Goal: Information Seeking & Learning: Find specific page/section

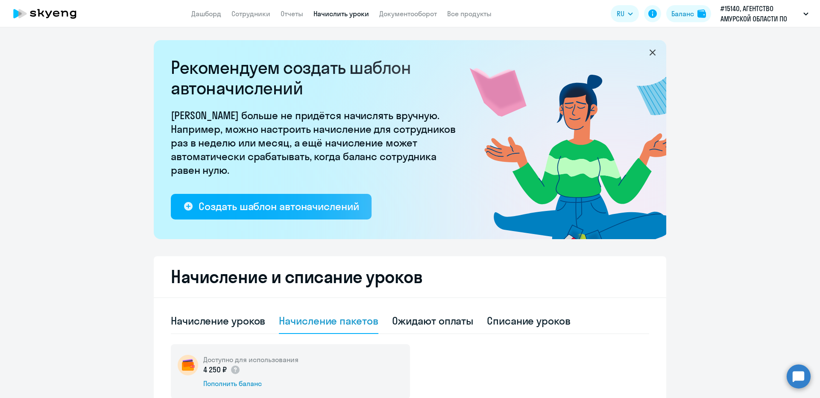
select select "10"
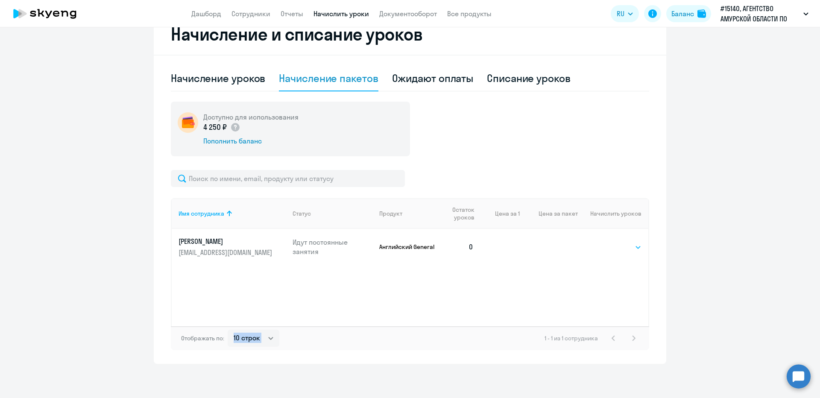
click at [631, 246] on select "Выбрать 4 8 16 32 64 96 128" at bounding box center [623, 247] width 35 height 10
click at [454, 281] on div "Имя сотрудника Статус Продукт Остаток уроков Цена за 1 Цена за пакет Начислить …" at bounding box center [410, 262] width 478 height 128
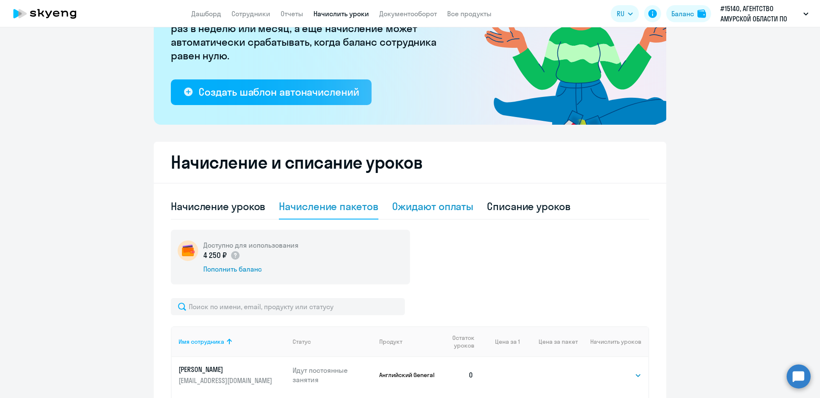
click at [448, 211] on div "Ожидают оплаты" at bounding box center [433, 206] width 82 height 14
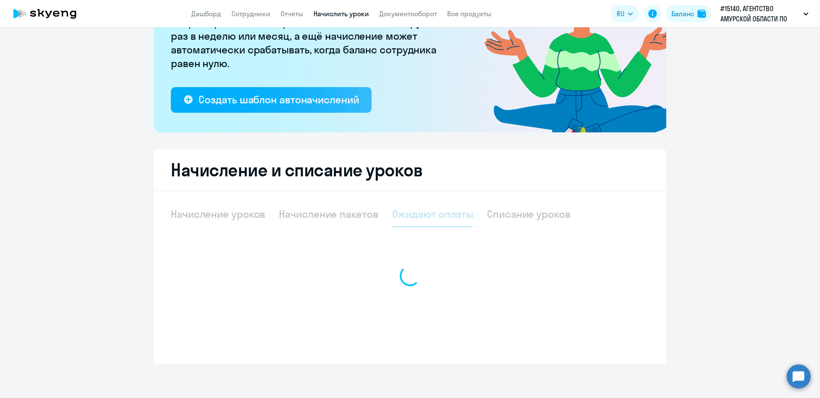
scroll to position [107, 0]
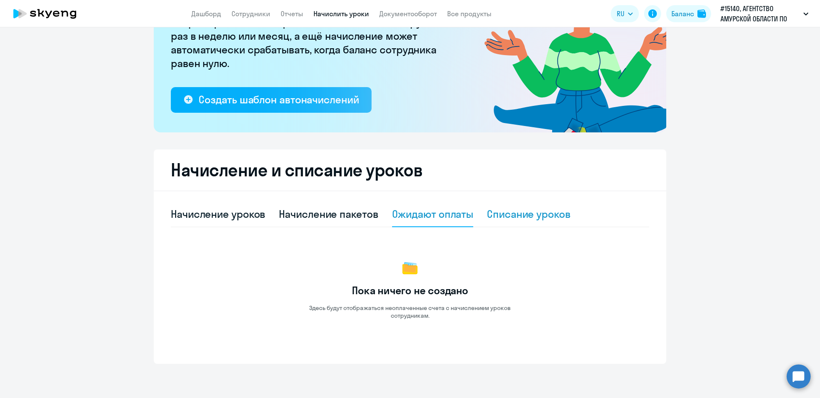
click at [496, 214] on div "Списание уроков" at bounding box center [529, 214] width 84 height 14
select select "10"
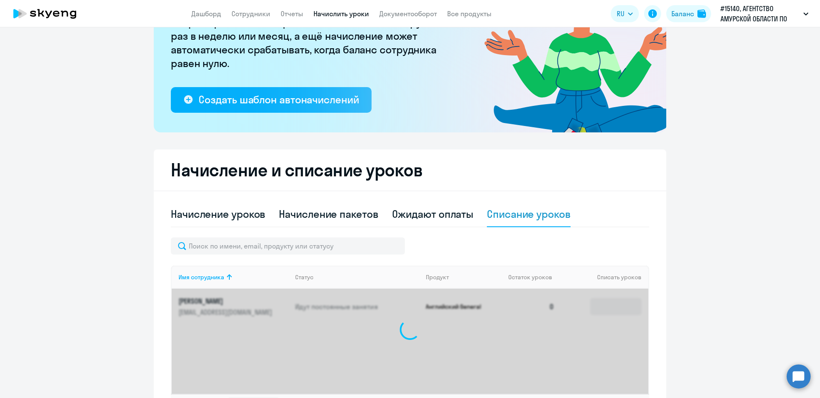
scroll to position [114, 0]
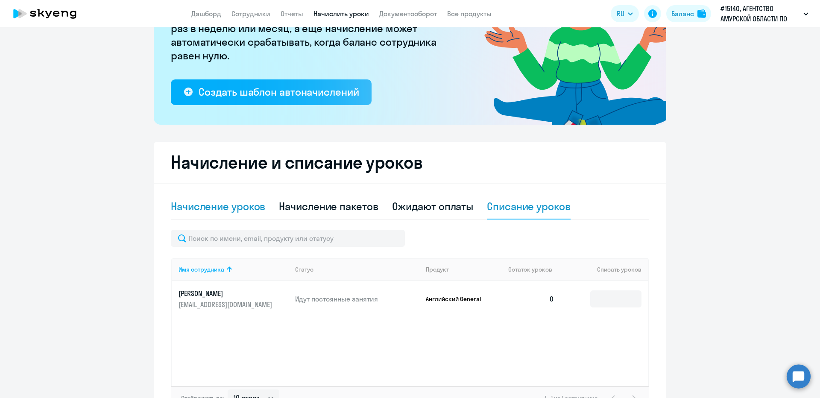
click at [197, 209] on div "Начисление уроков" at bounding box center [218, 206] width 94 height 14
select select "10"
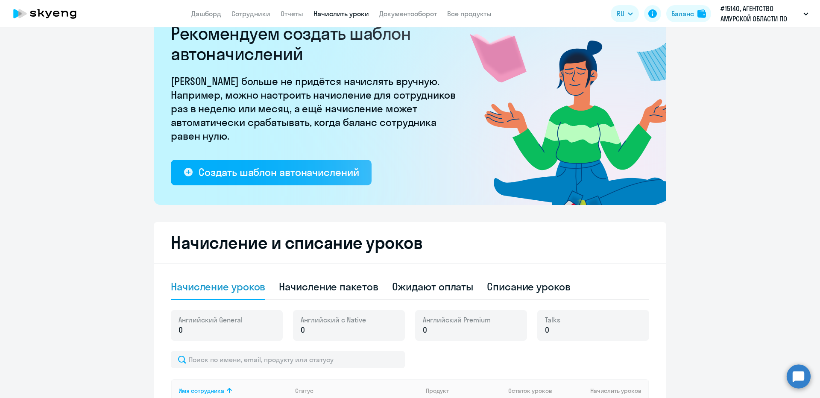
scroll to position [29, 0]
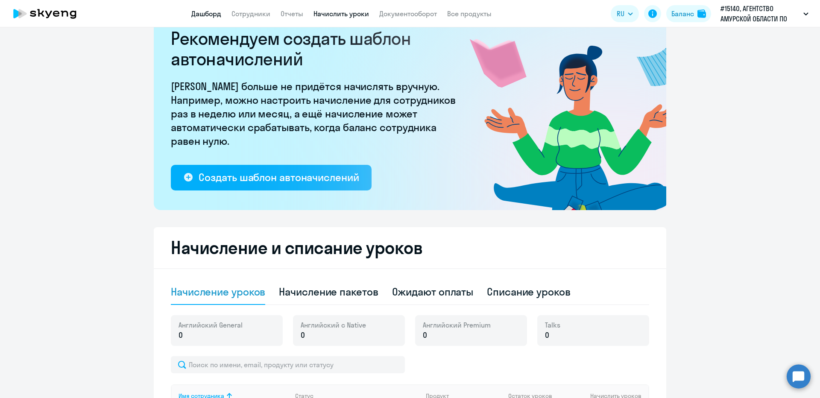
click at [214, 12] on link "Дашборд" at bounding box center [206, 13] width 30 height 9
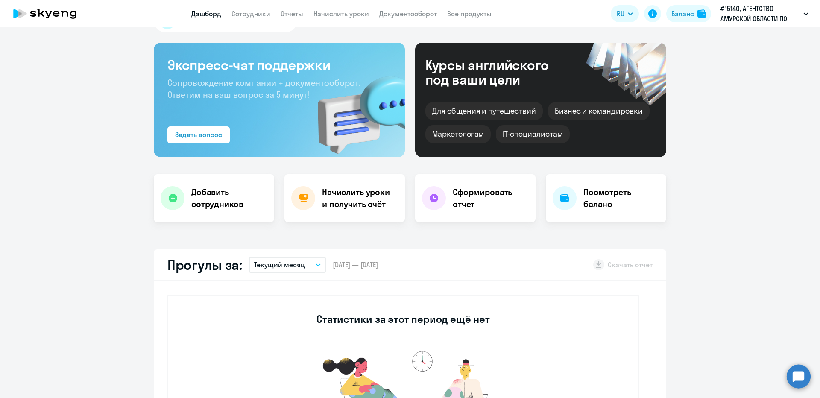
select select "30"
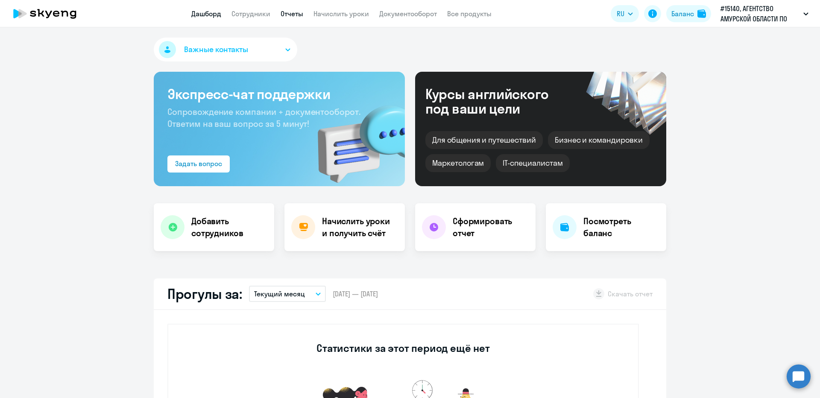
click at [290, 15] on link "Отчеты" at bounding box center [292, 13] width 23 height 9
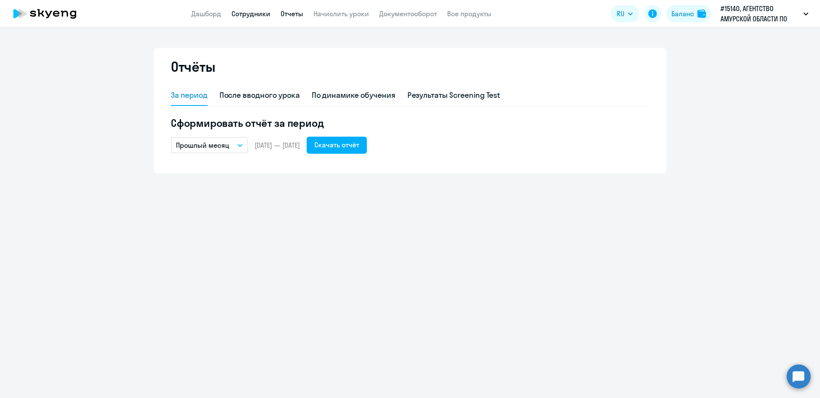
click at [244, 13] on link "Сотрудники" at bounding box center [250, 13] width 39 height 9
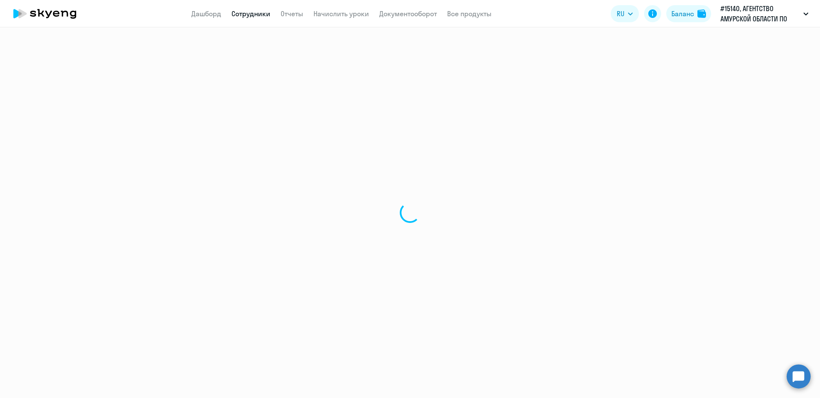
select select "30"
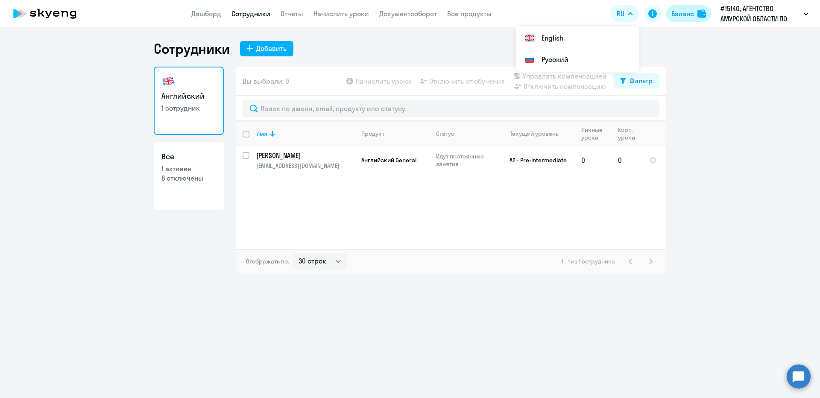
click at [686, 14] on div "Баланс" at bounding box center [682, 14] width 23 height 10
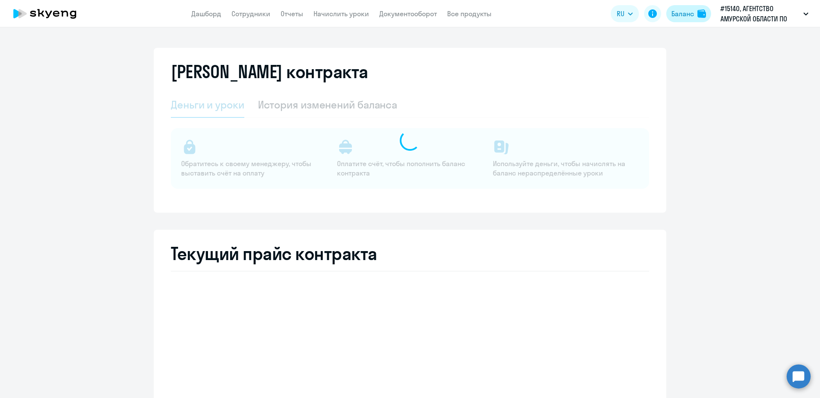
select select "english_adult_not_native_speaker"
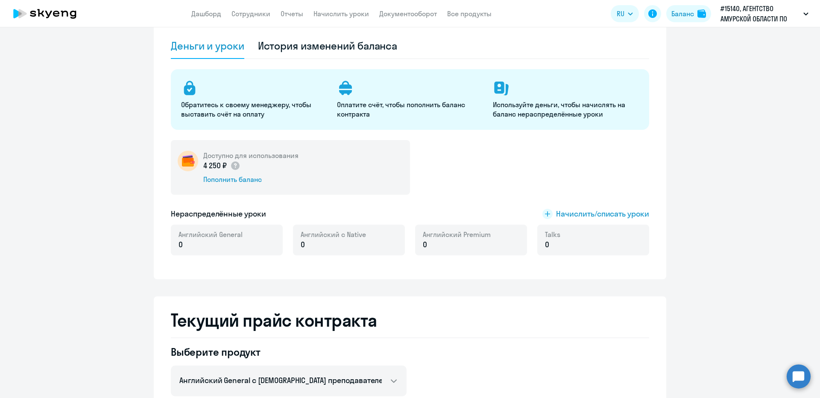
scroll to position [52, 0]
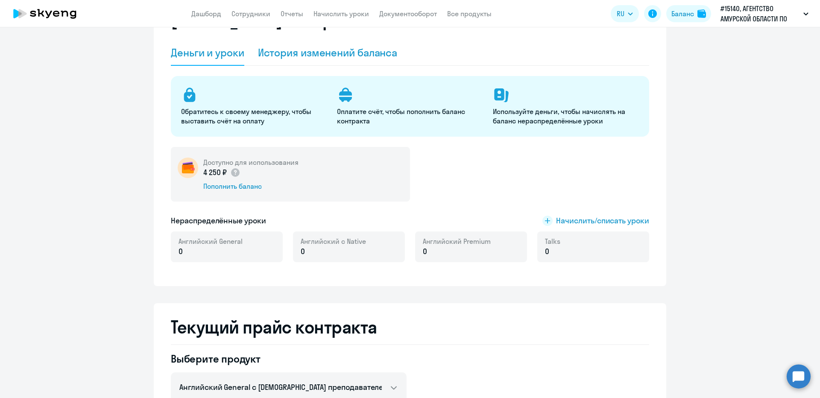
click at [283, 61] on div "История изменений баланса" at bounding box center [328, 53] width 140 height 26
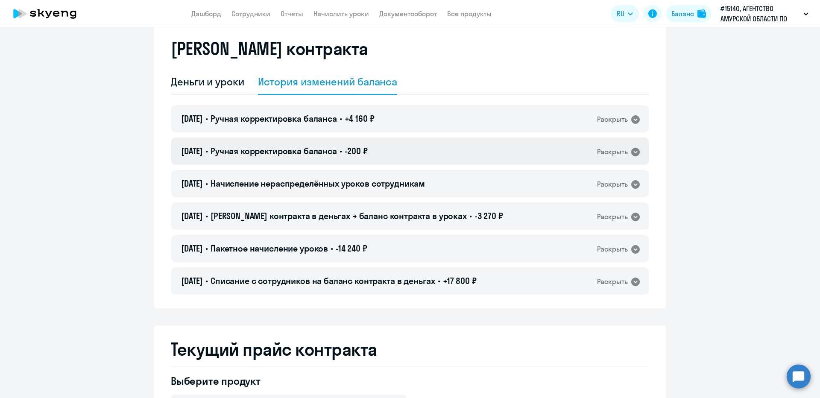
scroll to position [9, 0]
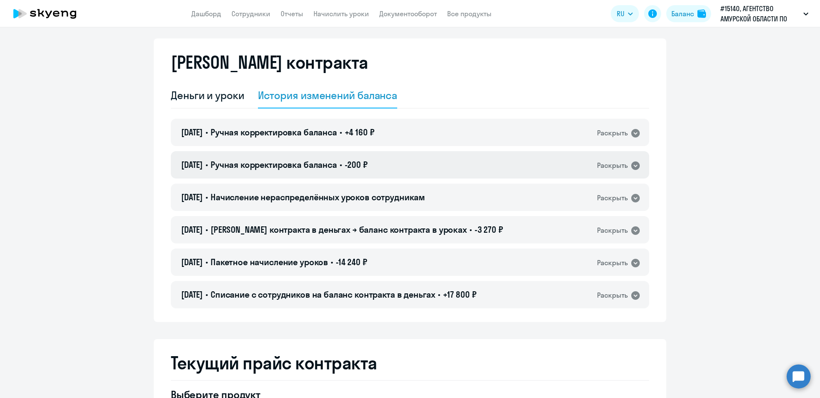
click at [633, 169] on icon at bounding box center [635, 165] width 9 height 9
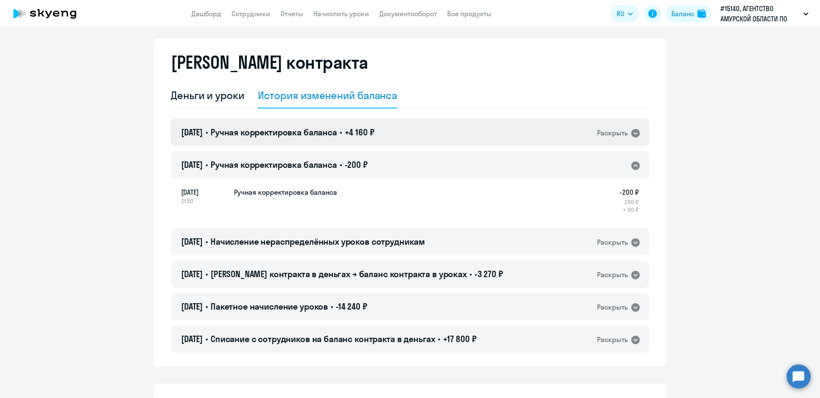
click at [630, 135] on icon at bounding box center [635, 133] width 10 height 10
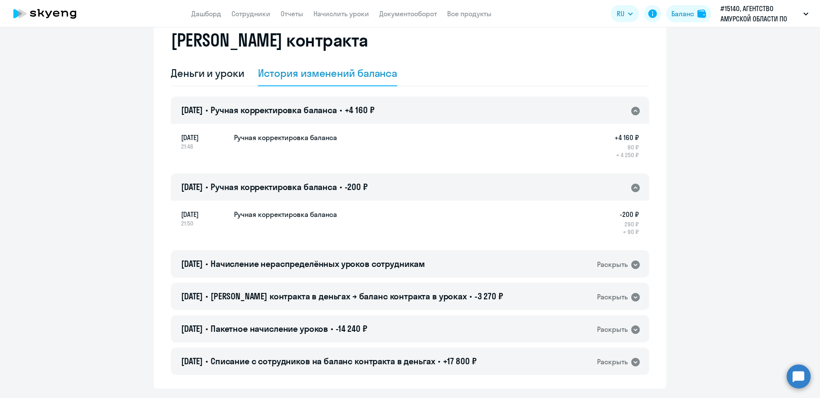
scroll to position [95, 0]
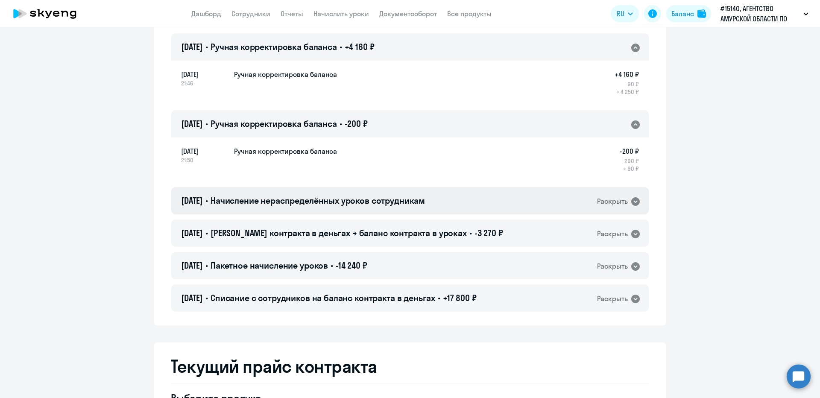
click at [631, 202] on icon at bounding box center [635, 201] width 9 height 9
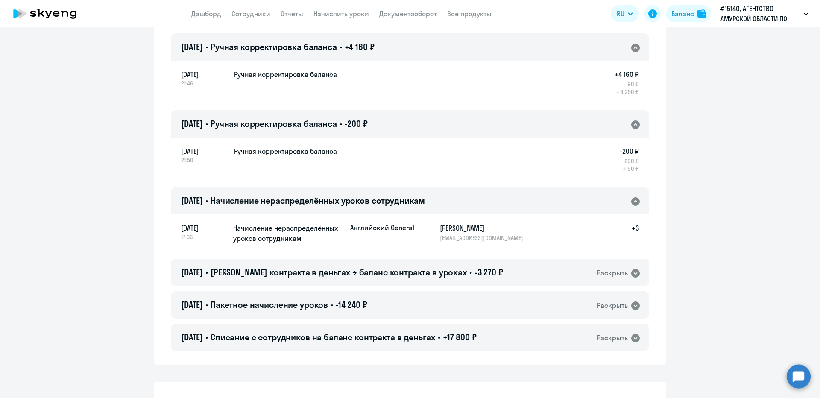
click at [633, 207] on div "[DATE] • Начисление нераспределённых уроков сотрудникам Раскрыть" at bounding box center [410, 200] width 478 height 27
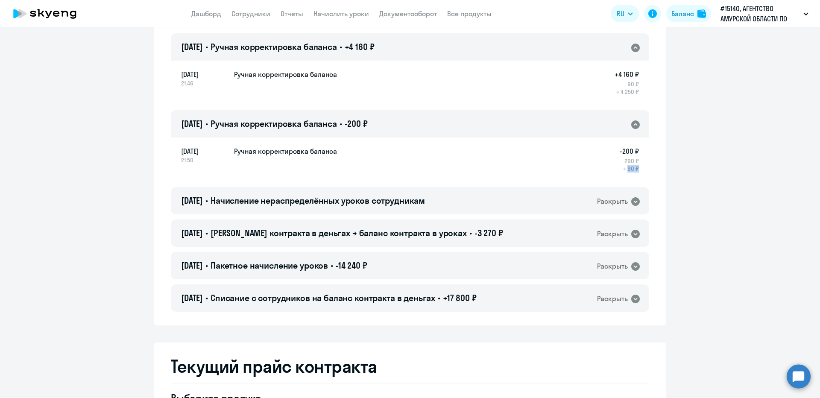
drag, startPoint x: 624, startPoint y: 167, endPoint x: 639, endPoint y: 168, distance: 15.0
click at [639, 168] on div "[DATE] 21:50 Ручная корректировка баланса -200 ₽ 290 ₽ → 90 ₽" at bounding box center [410, 159] width 478 height 45
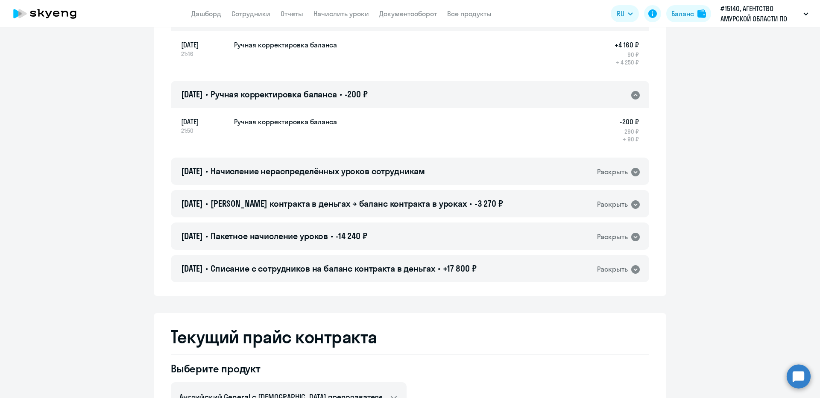
scroll to position [138, 0]
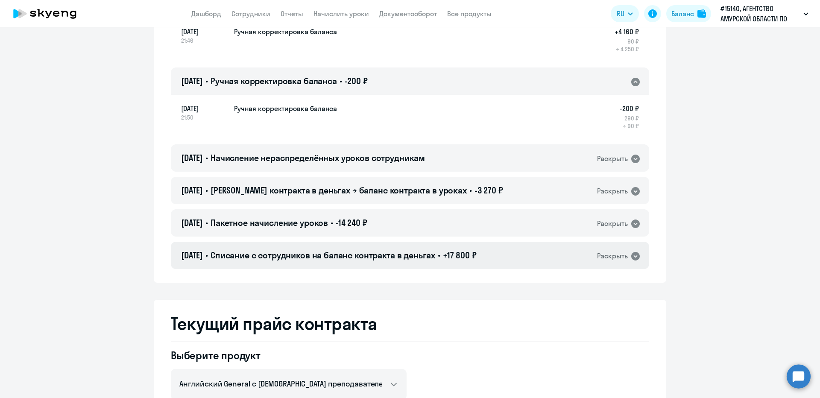
click at [627, 265] on div "[DATE] • Списание с сотрудников на баланс контракта в деньгах • +17 800 ₽ Раскр…" at bounding box center [410, 255] width 478 height 27
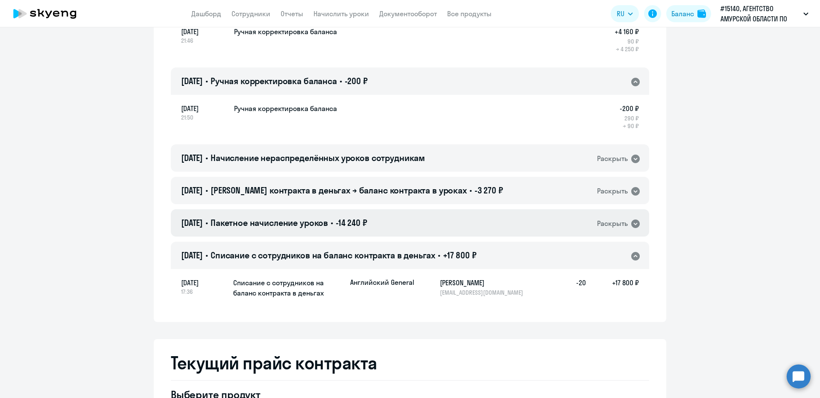
click at [630, 228] on icon at bounding box center [635, 224] width 10 height 10
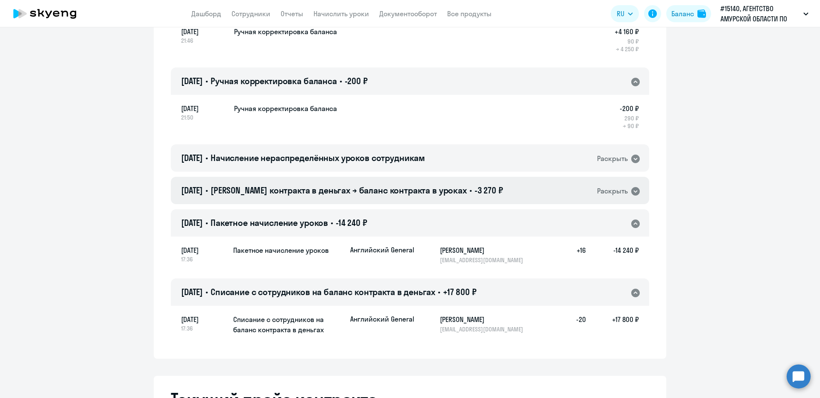
click at [635, 187] on icon at bounding box center [635, 191] width 10 height 10
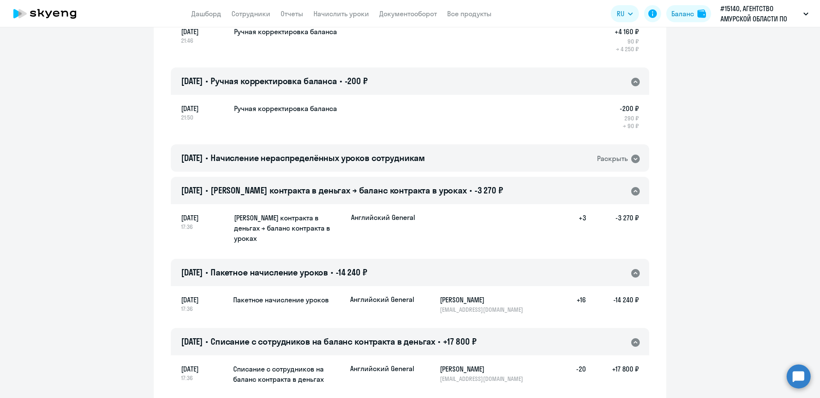
click at [632, 187] on icon at bounding box center [635, 191] width 9 height 9
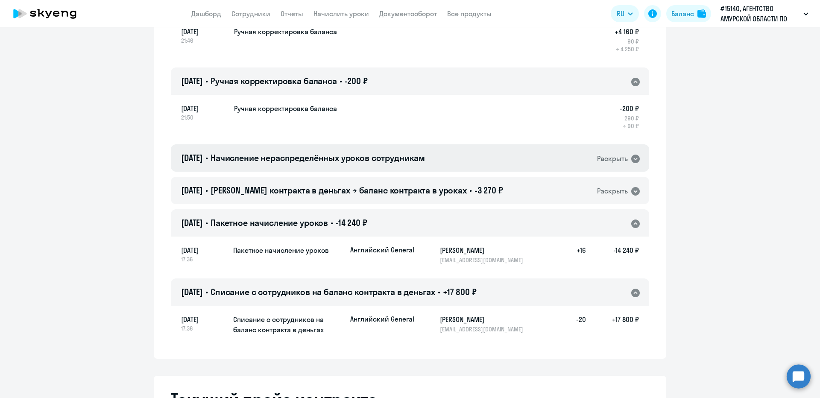
click at [635, 162] on icon at bounding box center [635, 159] width 10 height 10
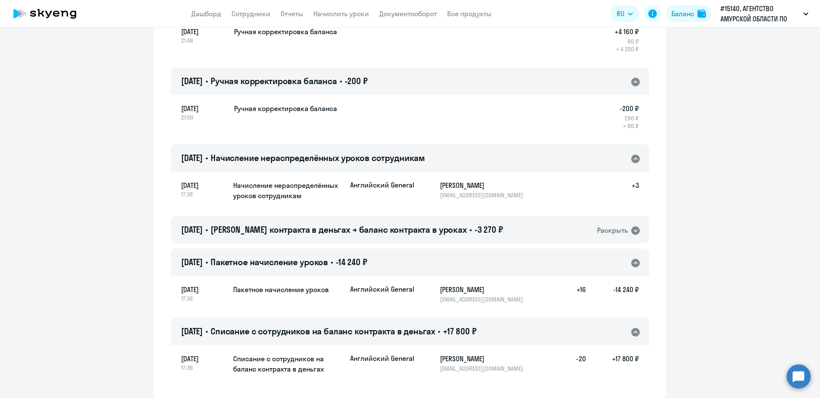
scroll to position [52, 0]
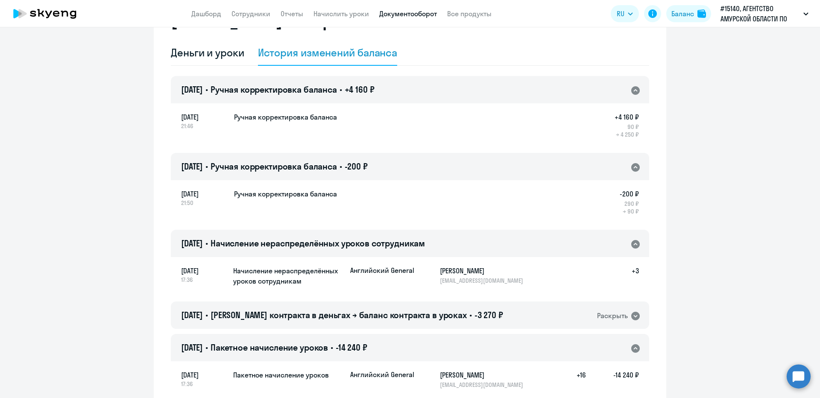
click at [409, 16] on link "Документооборот" at bounding box center [408, 13] width 58 height 9
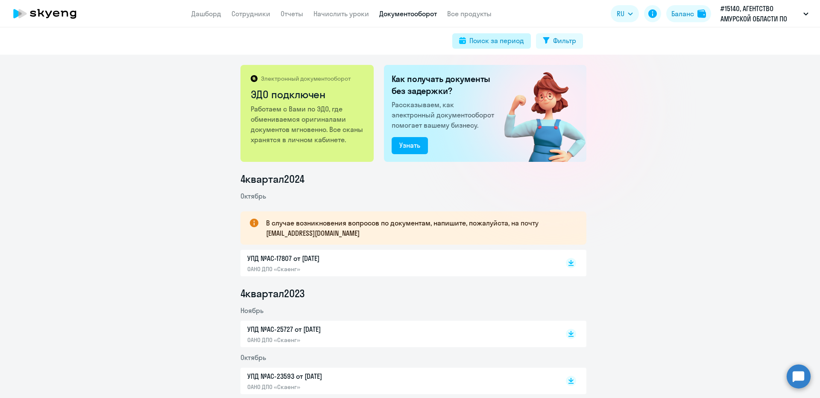
click at [515, 41] on div "Поиск за период" at bounding box center [496, 40] width 55 height 10
select select "all"
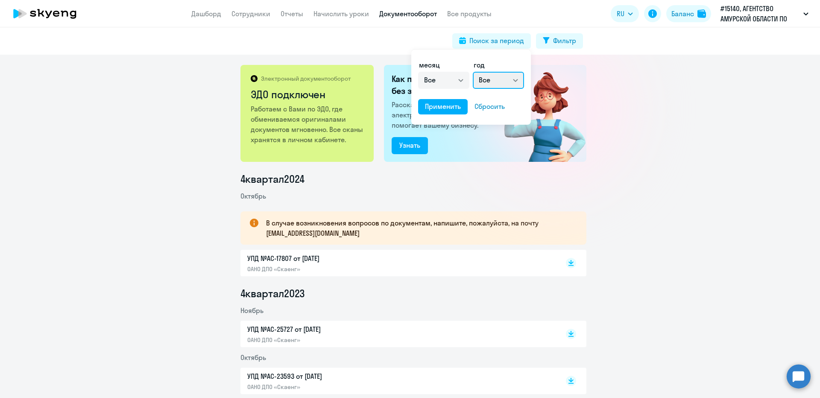
click at [508, 80] on select "Все 2025 2024 2023 2022 2021 2020 2019 2018 2017 2016" at bounding box center [498, 80] width 51 height 17
select select "2020"
click at [473, 72] on select "Все 2025 2024 2023 2022 2021 2020 2019 2018 2017 2016" at bounding box center [498, 80] width 51 height 17
click at [457, 107] on div "Применить" at bounding box center [443, 106] width 36 height 10
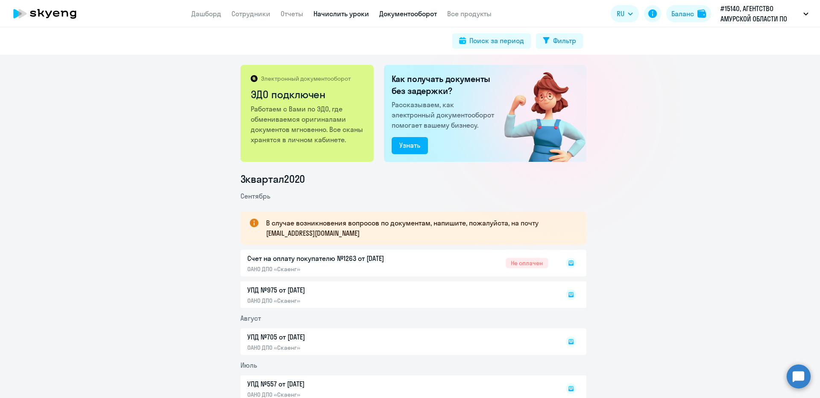
click at [349, 15] on link "Начислить уроки" at bounding box center [341, 13] width 56 height 9
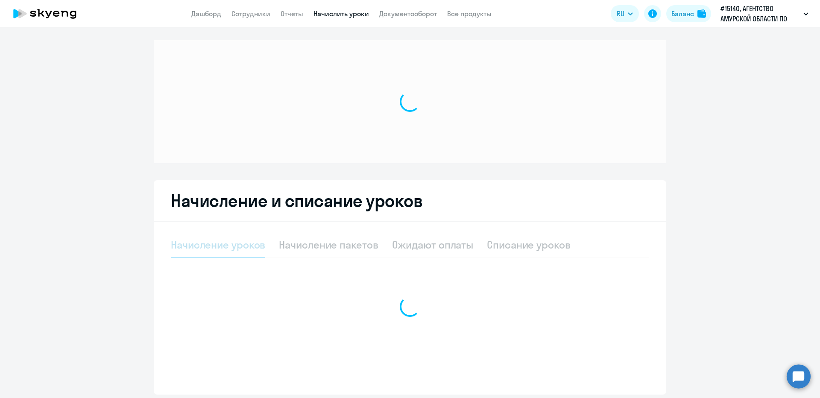
select select "10"
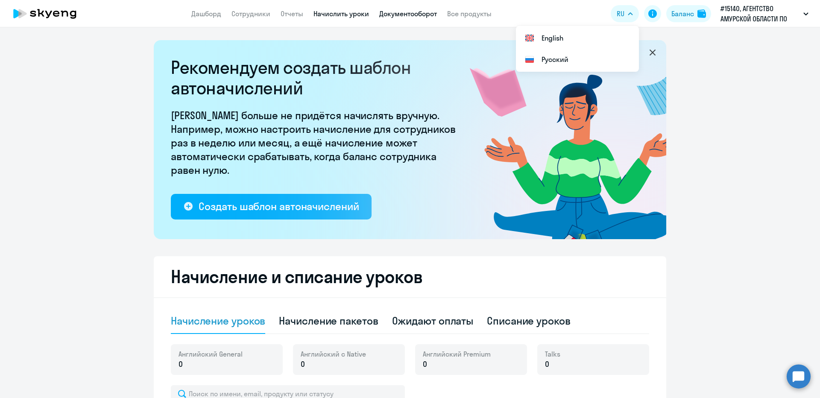
click at [407, 16] on link "Документооборот" at bounding box center [408, 13] width 58 height 9
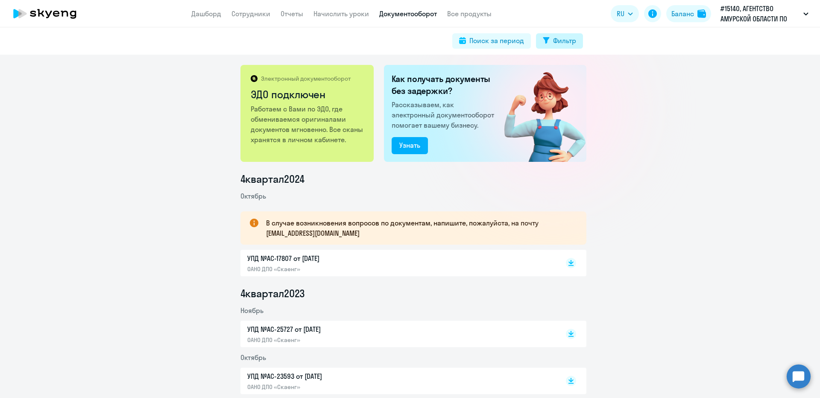
click at [554, 40] on div "Фильтр" at bounding box center [564, 40] width 23 height 10
select select "all"
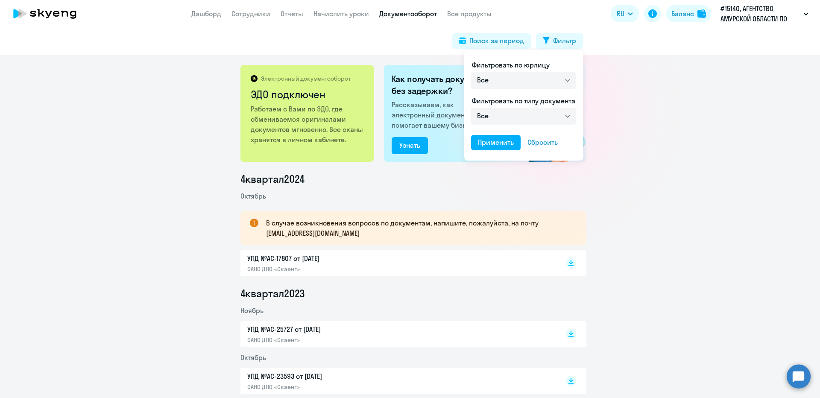
click at [707, 181] on div at bounding box center [410, 199] width 820 height 398
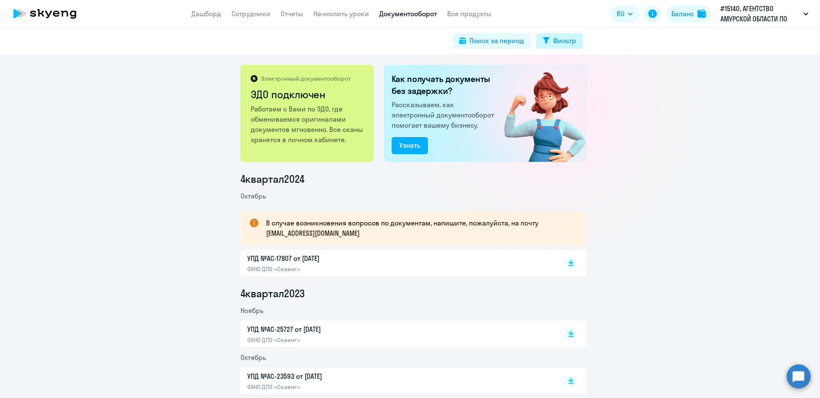
click at [570, 43] on div "Фильтр" at bounding box center [564, 40] width 23 height 10
select select "all"
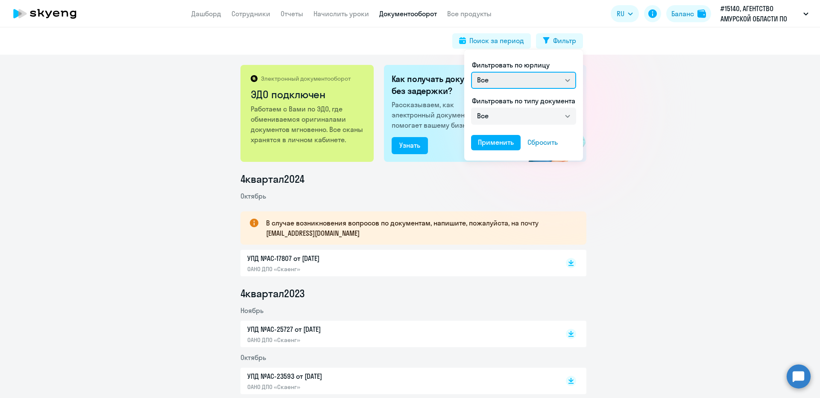
click at [518, 84] on select "Все ОАНО ДПО «Скаенг»" at bounding box center [523, 80] width 105 height 17
click at [641, 105] on div at bounding box center [410, 199] width 820 height 398
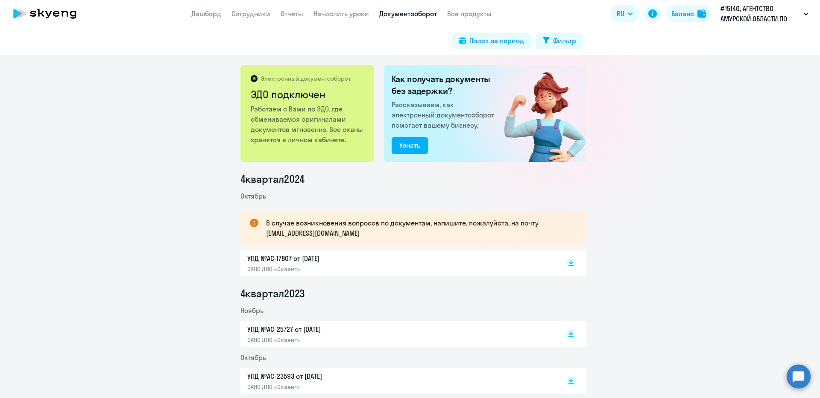
click at [540, 114] on img at bounding box center [538, 113] width 96 height 97
click at [560, 45] on div "Фильтр" at bounding box center [564, 40] width 23 height 10
select select "all"
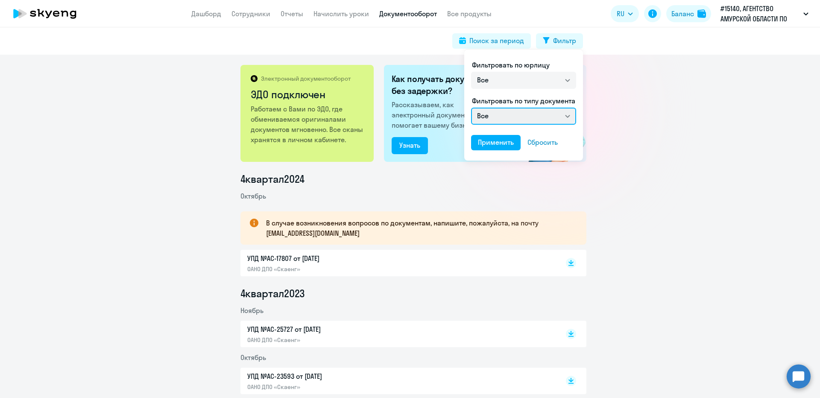
click at [526, 120] on select "Все Счет на оплату покупателю УПД Акт сверки взаиморасчетов" at bounding box center [523, 116] width 105 height 17
select select "utd"
click at [471, 108] on select "Все Счет на оплату покупателю УПД Акт сверки взаиморасчетов" at bounding box center [523, 116] width 105 height 17
click at [512, 145] on div "Применить" at bounding box center [496, 142] width 36 height 10
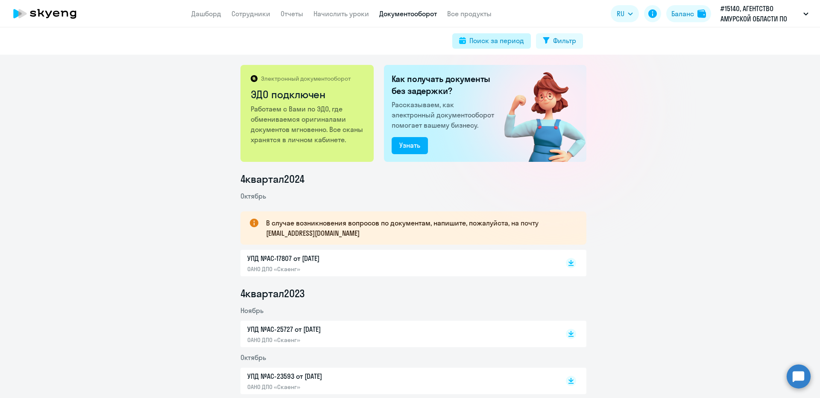
click at [510, 45] on div "Поиск за период" at bounding box center [496, 40] width 55 height 10
select select "all"
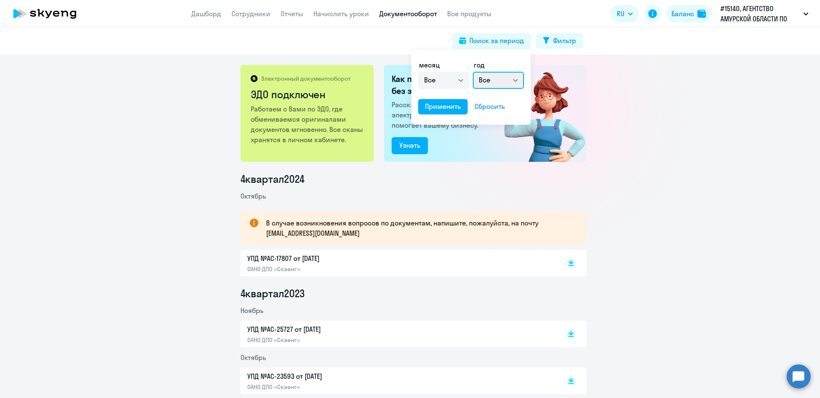
click at [514, 80] on select "Все 2025 2024 2023 2022 2021 2020 2019 2018 2017 2016" at bounding box center [498, 80] width 51 height 17
select select "2021"
click at [473, 72] on select "Все 2025 2024 2023 2022 2021 2020 2019 2018 2017 2016" at bounding box center [498, 80] width 51 height 17
click at [444, 102] on div "Применить" at bounding box center [443, 106] width 36 height 10
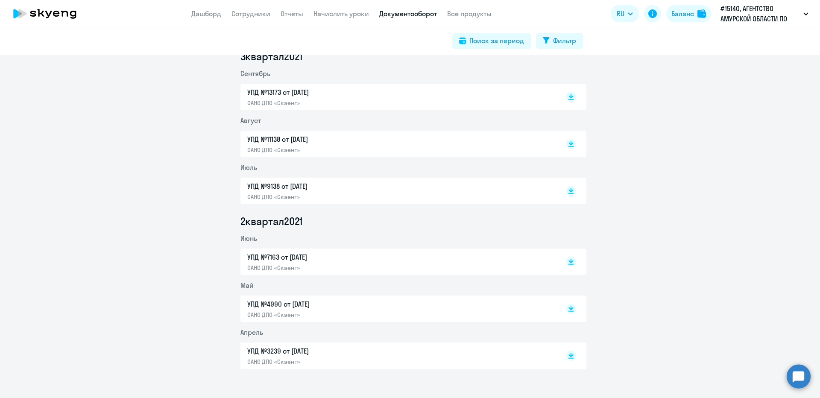
scroll to position [345, 0]
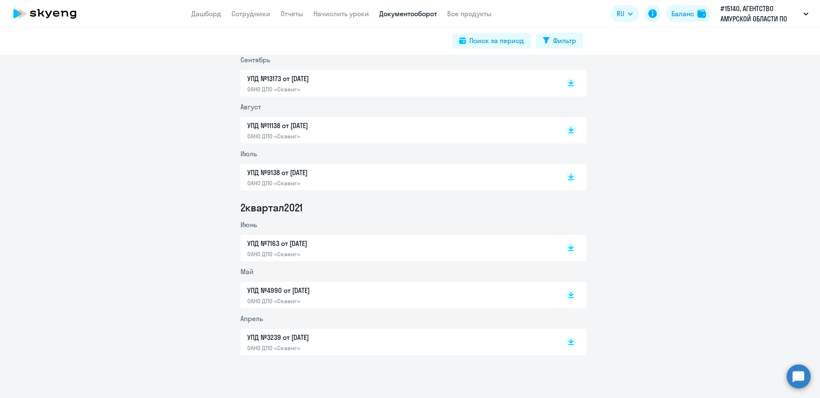
click at [391, 344] on p "ОАНО ДПО «Скаенг»" at bounding box center [336, 348] width 179 height 8
click at [511, 297] on div "УПД №4990 от [DATE] ОАНО ДПО «Скаенг»" at bounding box center [397, 295] width 301 height 20
click at [372, 247] on p "УПД №7163 от [DATE]" at bounding box center [336, 243] width 179 height 10
click at [328, 243] on p "УПД №7163 от [DATE]" at bounding box center [336, 243] width 179 height 10
click at [327, 177] on p "УПД №9138 от [DATE]" at bounding box center [336, 172] width 179 height 10
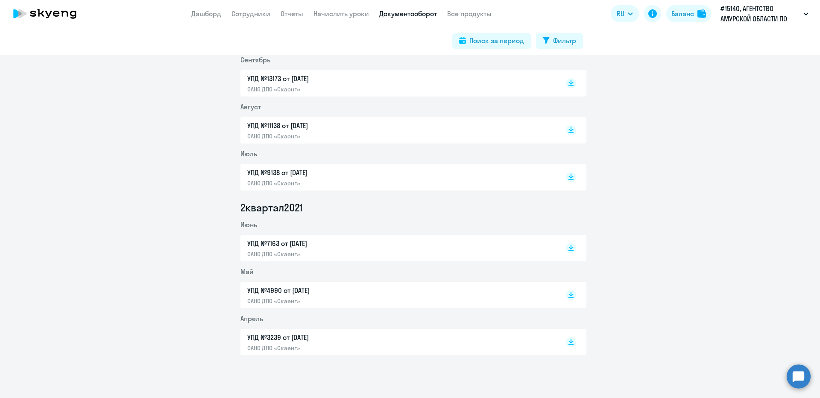
click at [319, 132] on div "УПД №11138 от [DATE] ОАНО ДПО «Скаенг»" at bounding box center [336, 130] width 179 height 20
click at [351, 85] on div "УПД №13173 от [DATE] ОАНО ДПО «Скаенг»" at bounding box center [336, 83] width 179 height 20
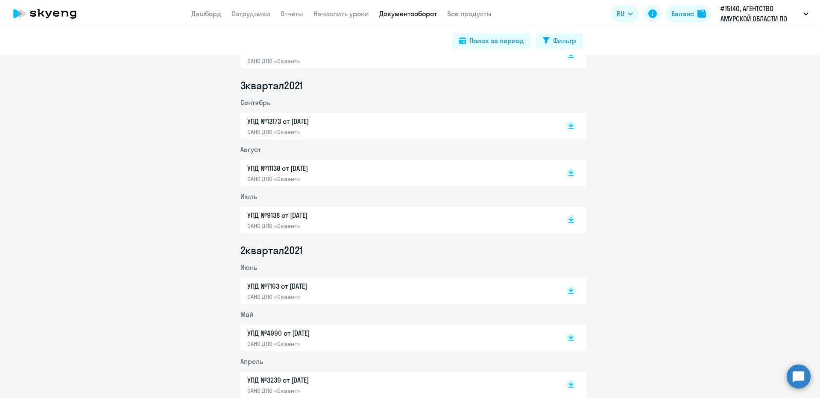
click at [318, 122] on p "УПД №13173 от [DATE]" at bounding box center [336, 121] width 179 height 10
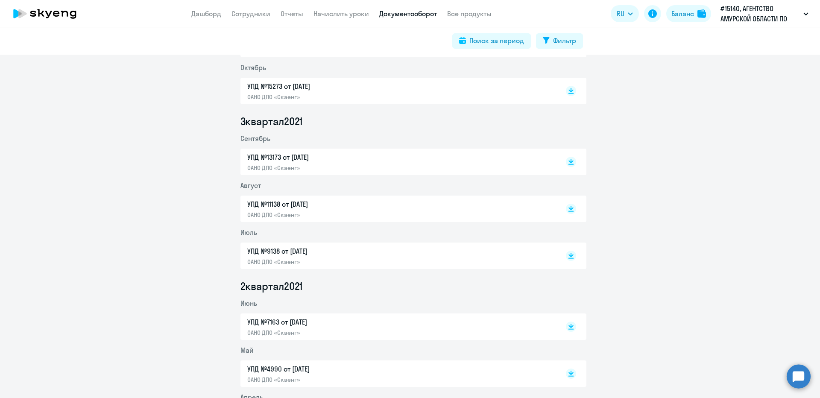
scroll to position [217, 0]
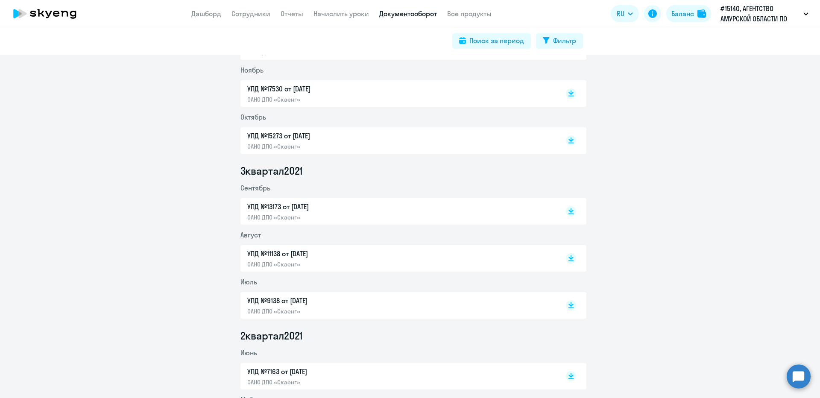
click at [331, 88] on p "УПД №17530 от [DATE]" at bounding box center [336, 89] width 179 height 10
click at [336, 91] on p "УПД №17530 от [DATE]" at bounding box center [336, 89] width 179 height 10
click at [307, 146] on p "ОАНО ДПО «Скаенг»" at bounding box center [336, 147] width 179 height 8
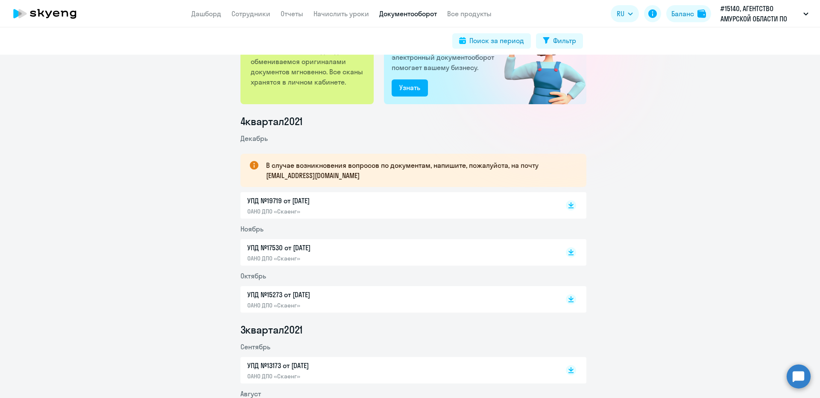
scroll to position [46, 0]
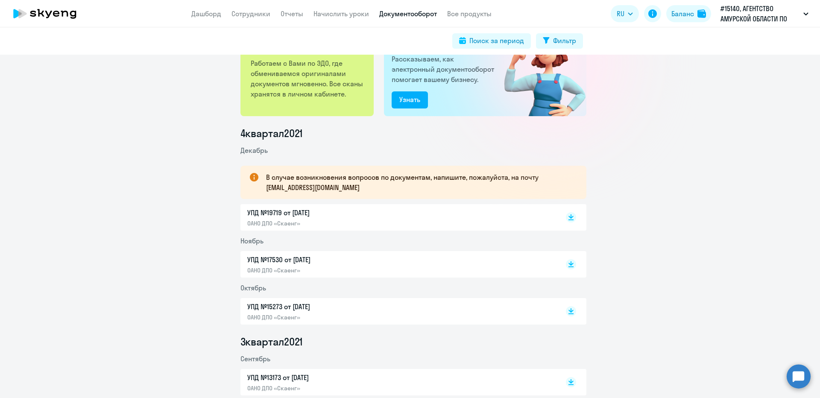
click at [475, 225] on div "УПД №19719 от [DATE] ОАНО ДПО «Скаенг»" at bounding box center [397, 218] width 301 height 20
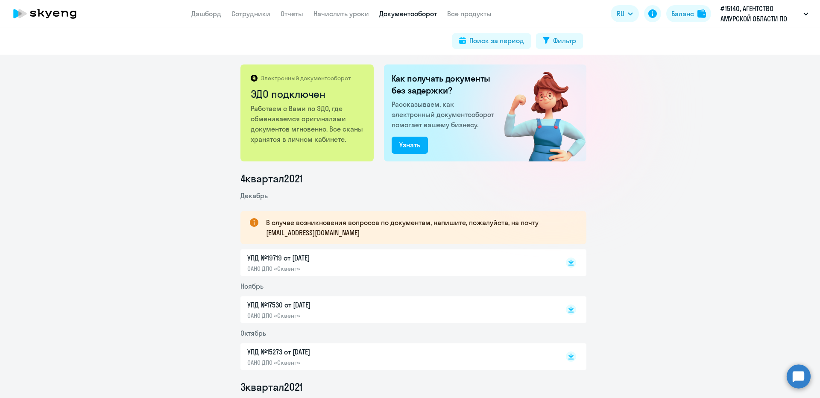
scroll to position [0, 0]
click at [572, 40] on div "Фильтр" at bounding box center [564, 40] width 23 height 10
select select "all"
select select "utd"
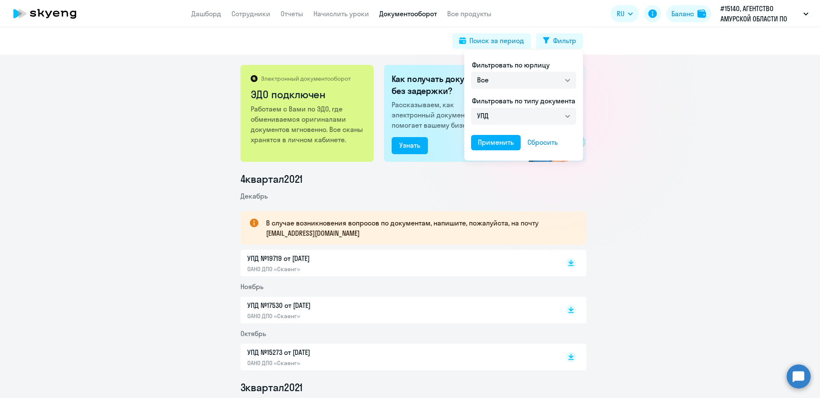
click at [489, 37] on div at bounding box center [410, 199] width 820 height 398
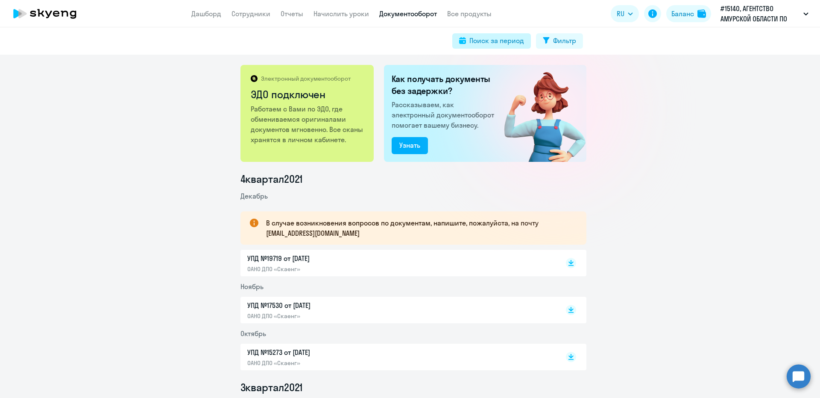
click at [494, 37] on div "Поиск за период" at bounding box center [496, 40] width 55 height 10
select select "all"
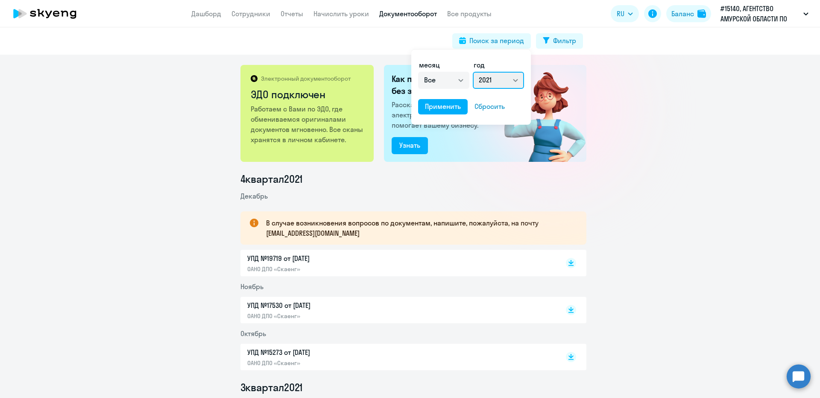
click at [504, 81] on select "Все 2025 2024 2023 2022 2021 2020 2019 2018 2017 2016" at bounding box center [498, 80] width 51 height 17
select select "2022"
click at [473, 72] on select "Все 2025 2024 2023 2022 2021 2020 2019 2018 2017 2016" at bounding box center [498, 80] width 51 height 17
click at [429, 106] on div "Применить" at bounding box center [443, 106] width 36 height 10
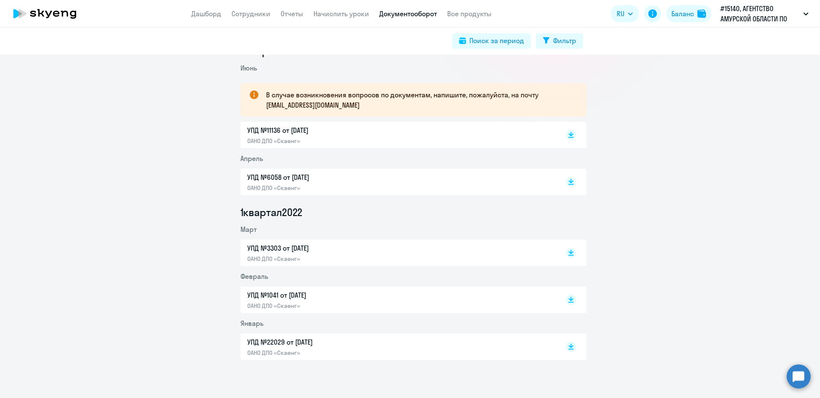
scroll to position [133, 0]
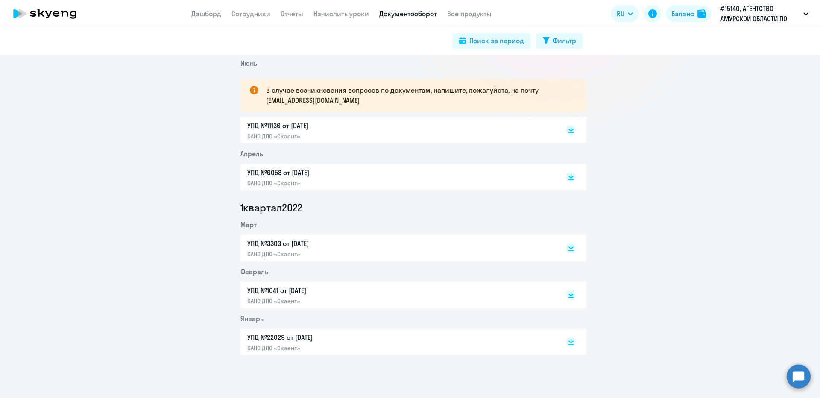
click at [383, 346] on p "ОАНО ДПО «Скаенг»" at bounding box center [336, 348] width 179 height 8
click at [354, 296] on div "УПД №1041 от [DATE] ОАНО ДПО «Скаенг»" at bounding box center [336, 295] width 179 height 20
click at [377, 242] on p "УПД №3303 от [DATE]" at bounding box center [336, 243] width 179 height 10
click at [389, 173] on p "УПД №6058 от [DATE]" at bounding box center [336, 172] width 179 height 10
click at [341, 172] on p "УПД №6058 от [DATE]" at bounding box center [336, 172] width 179 height 10
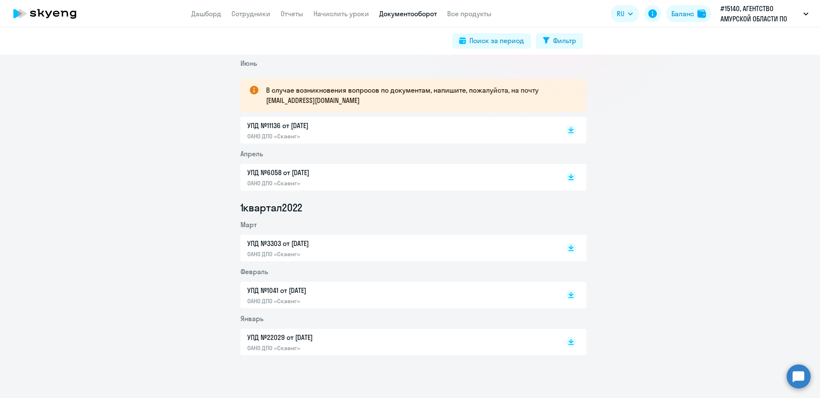
click at [341, 123] on p "УПД №11136 от [DATE]" at bounding box center [336, 125] width 179 height 10
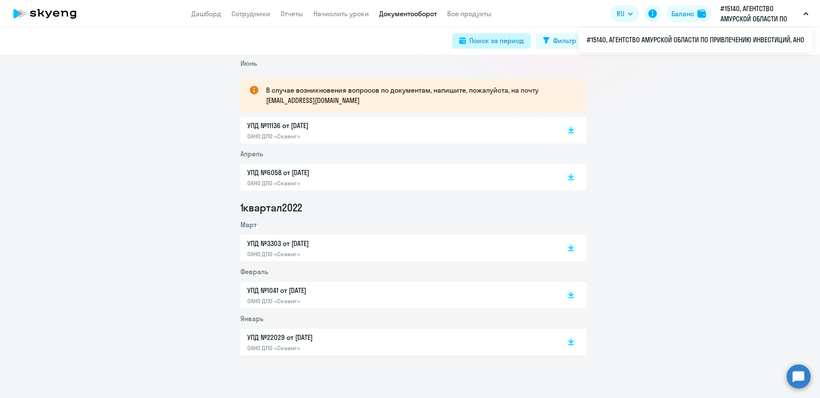
click at [503, 38] on div "Поиск за период" at bounding box center [496, 40] width 55 height 10
select select "all"
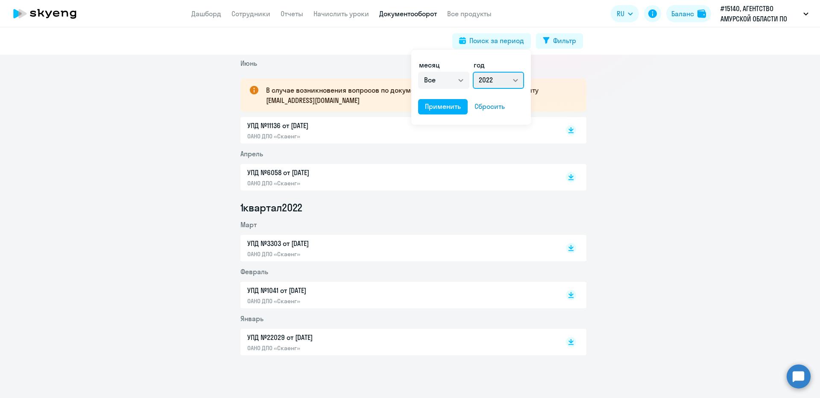
click at [503, 76] on select "Все 2025 2024 2023 2022 2021 2020 2019 2018 2017 2016" at bounding box center [498, 80] width 51 height 17
select select "2023"
click at [473, 72] on select "Все 2025 2024 2023 2022 2021 2020 2019 2018 2017 2016" at bounding box center [498, 80] width 51 height 17
click at [432, 110] on div "Применить" at bounding box center [443, 106] width 36 height 10
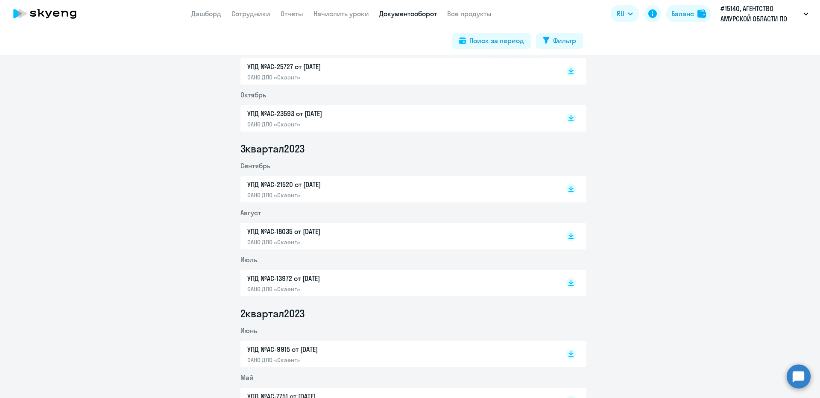
scroll to position [251, 0]
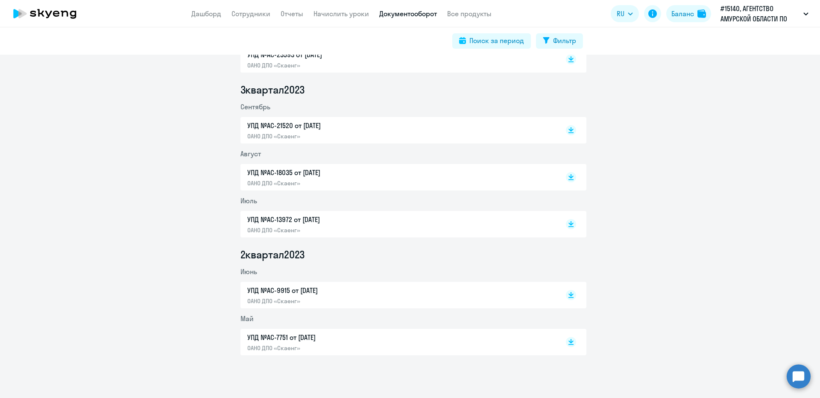
click at [354, 338] on p "УПД №AC-7751 от [DATE]" at bounding box center [336, 337] width 179 height 10
click at [309, 301] on p "ОАНО ДПО «Скаенг»" at bounding box center [336, 301] width 179 height 8
click at [409, 227] on p "ОАНО ДПО «Скаенг»" at bounding box center [336, 230] width 179 height 8
click at [356, 225] on div "УПД №AC-13972 от [DATE] ОАНО ДПО «Скаенг»" at bounding box center [336, 224] width 179 height 20
click at [335, 176] on p "УПД №AC-18035 от [DATE]" at bounding box center [336, 172] width 179 height 10
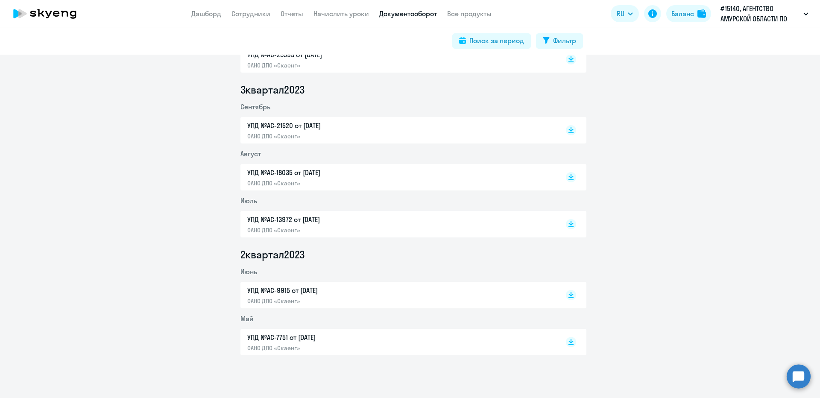
click at [387, 135] on p "ОАНО ДПО «Скаенг»" at bounding box center [336, 136] width 179 height 8
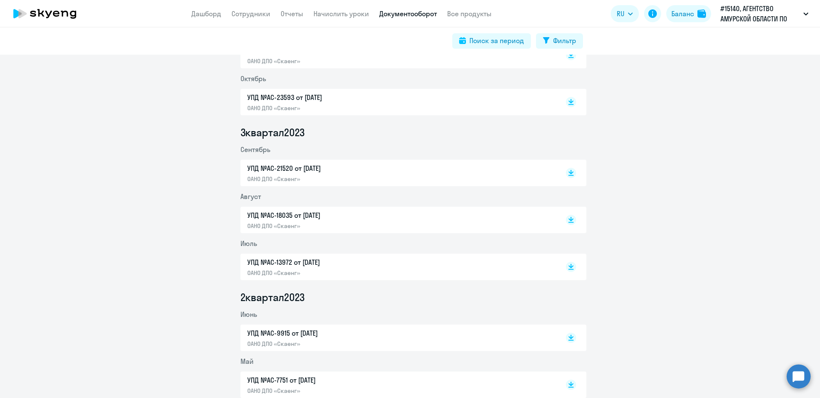
click at [314, 108] on p "ОАНО ДПО «Скаенг»" at bounding box center [336, 108] width 179 height 8
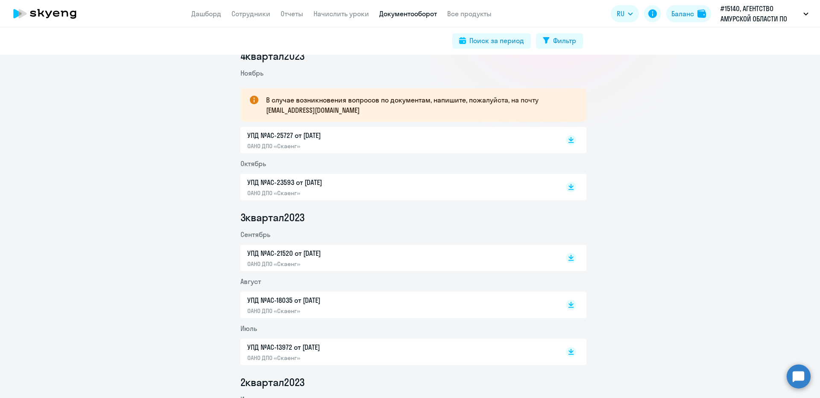
scroll to position [123, 0]
click at [382, 186] on p "УПД №AC-23593 от [DATE]" at bounding box center [336, 183] width 179 height 10
click at [317, 143] on p "ОАНО ДПО «Скаенг»" at bounding box center [336, 147] width 179 height 8
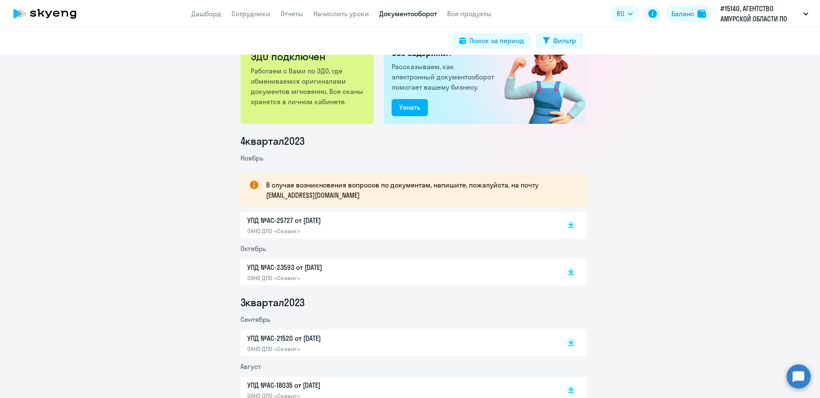
scroll to position [37, 0]
click at [512, 40] on div "Поиск за период" at bounding box center [496, 40] width 55 height 10
select select "all"
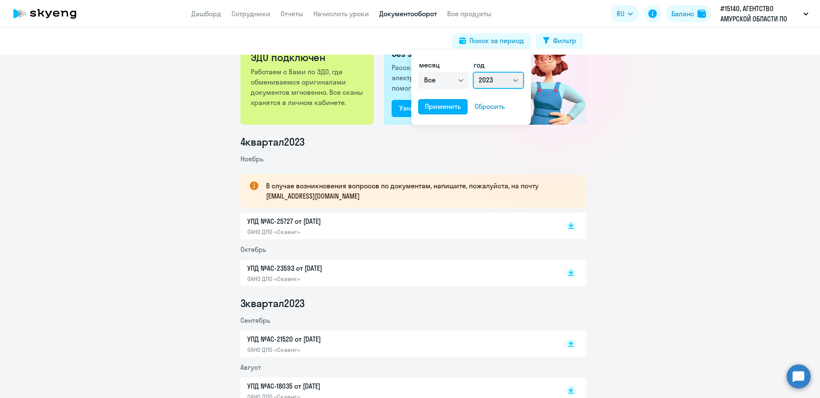
click at [512, 80] on select "Все 2025 2024 2023 2022 2021 2020 2019 2018 2017 2016" at bounding box center [498, 80] width 51 height 17
select select "2024"
click at [473, 72] on select "Все 2025 2024 2023 2022 2021 2020 2019 2018 2017 2016" at bounding box center [498, 80] width 51 height 17
click at [442, 106] on div "Применить" at bounding box center [443, 106] width 36 height 10
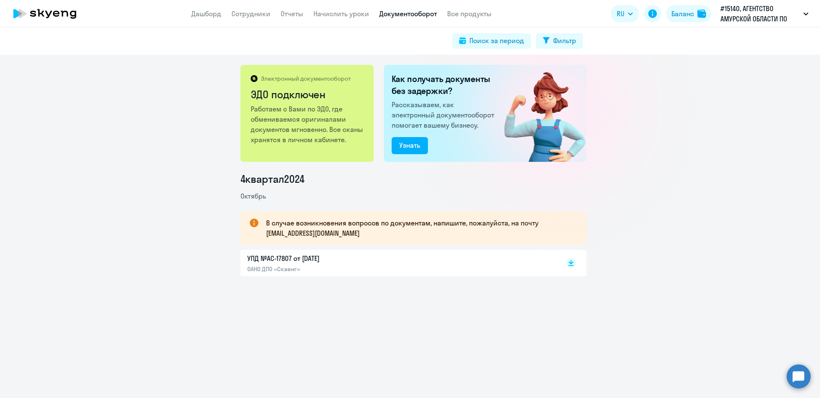
click at [330, 263] on div "УПД №AC-17807 от [DATE] ОАНО ДПО «Скаенг»" at bounding box center [336, 263] width 179 height 20
